Goal: Communication & Community: Ask a question

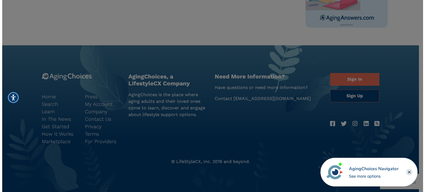
scroll to position [348, 0]
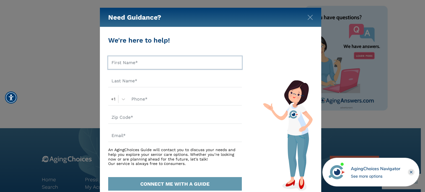
click at [164, 65] on input "text" at bounding box center [175, 62] width 134 height 13
type input "[PERSON_NAME]"
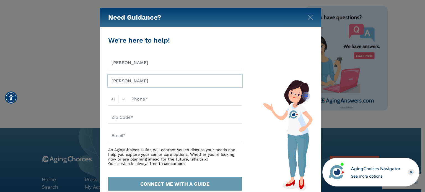
type input "[PERSON_NAME]"
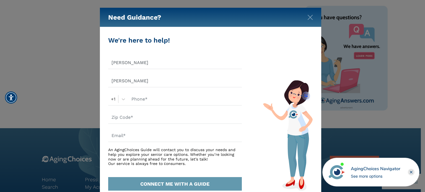
click at [277, 64] on div at bounding box center [281, 113] width 63 height 156
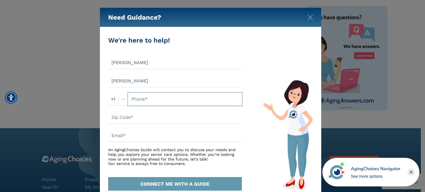
click at [155, 101] on input "text" at bounding box center [185, 99] width 114 height 13
type input "4438637535"
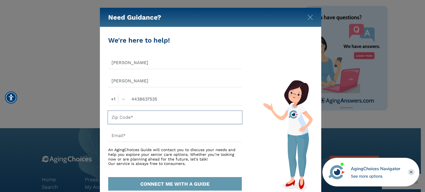
type input "21211"
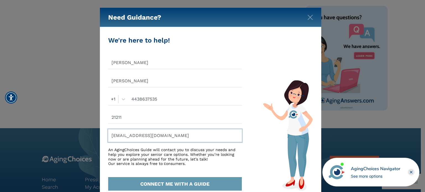
click at [190, 136] on input "[EMAIL_ADDRESS][DOMAIN_NAME]" at bounding box center [175, 136] width 134 height 13
type input "marylandeaf2000@myyh"
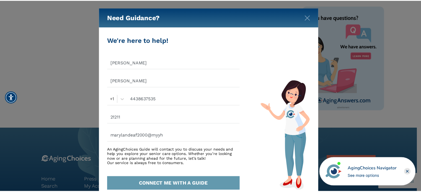
scroll to position [28, 0]
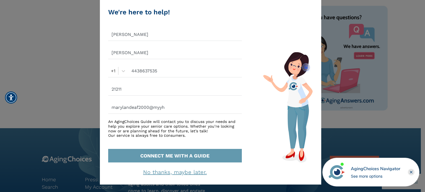
click at [272, 132] on img at bounding box center [288, 107] width 50 height 111
click at [179, 170] on link "No thanks, maybe later." at bounding box center [175, 172] width 64 height 7
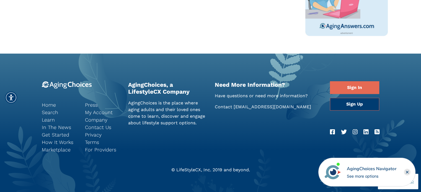
scroll to position [431, 0]
